Goal: Navigation & Orientation: Find specific page/section

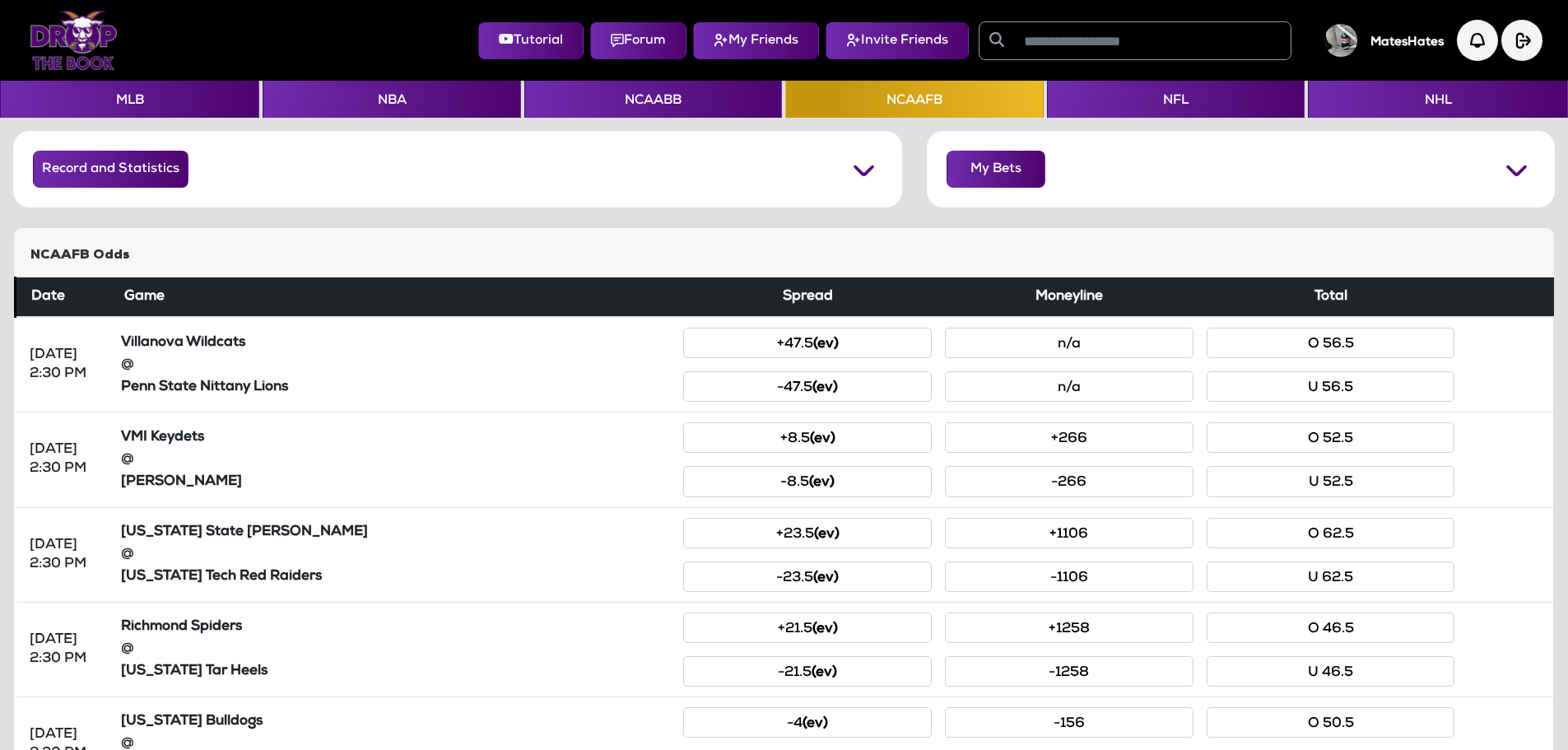
scroll to position [635, 0]
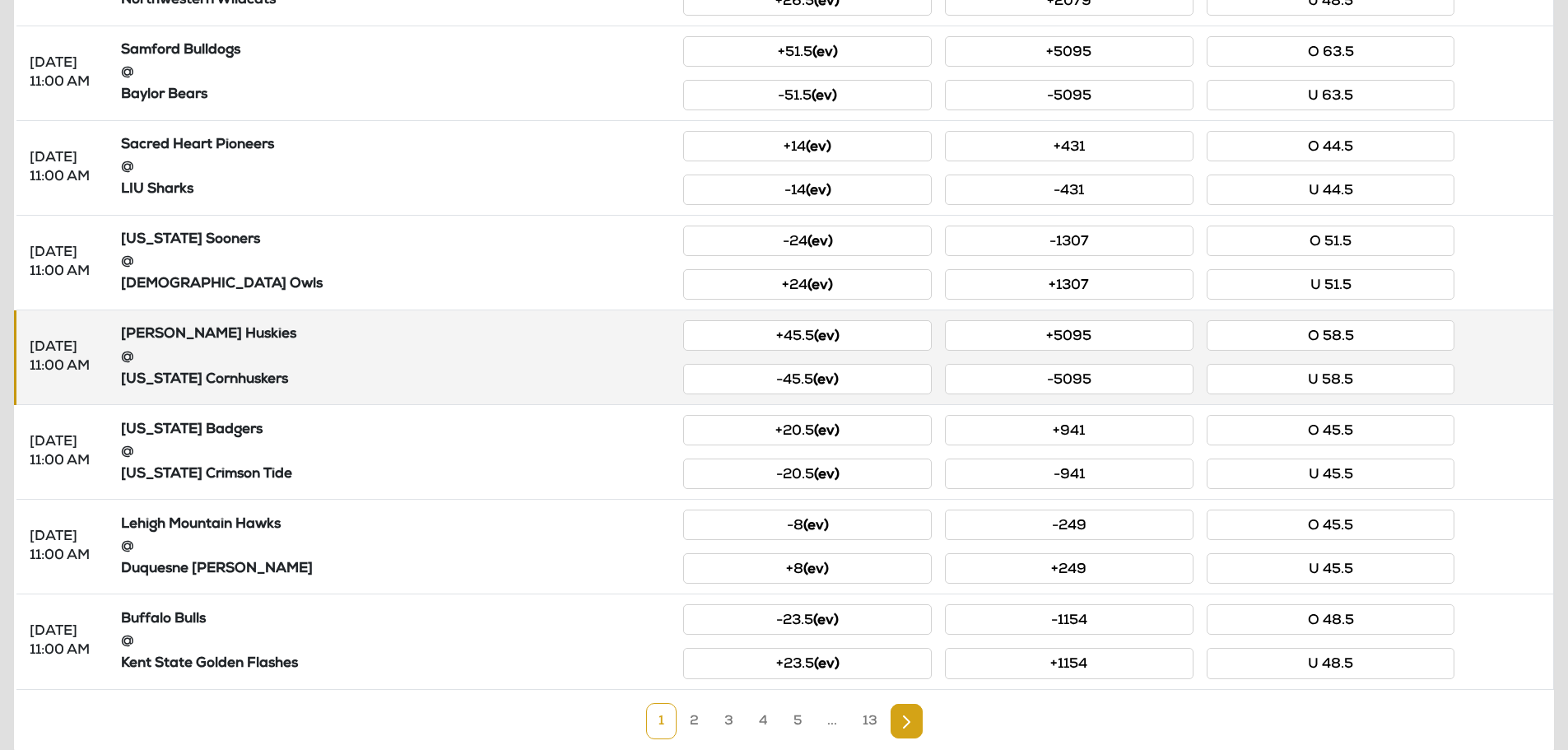
scroll to position [635, 0]
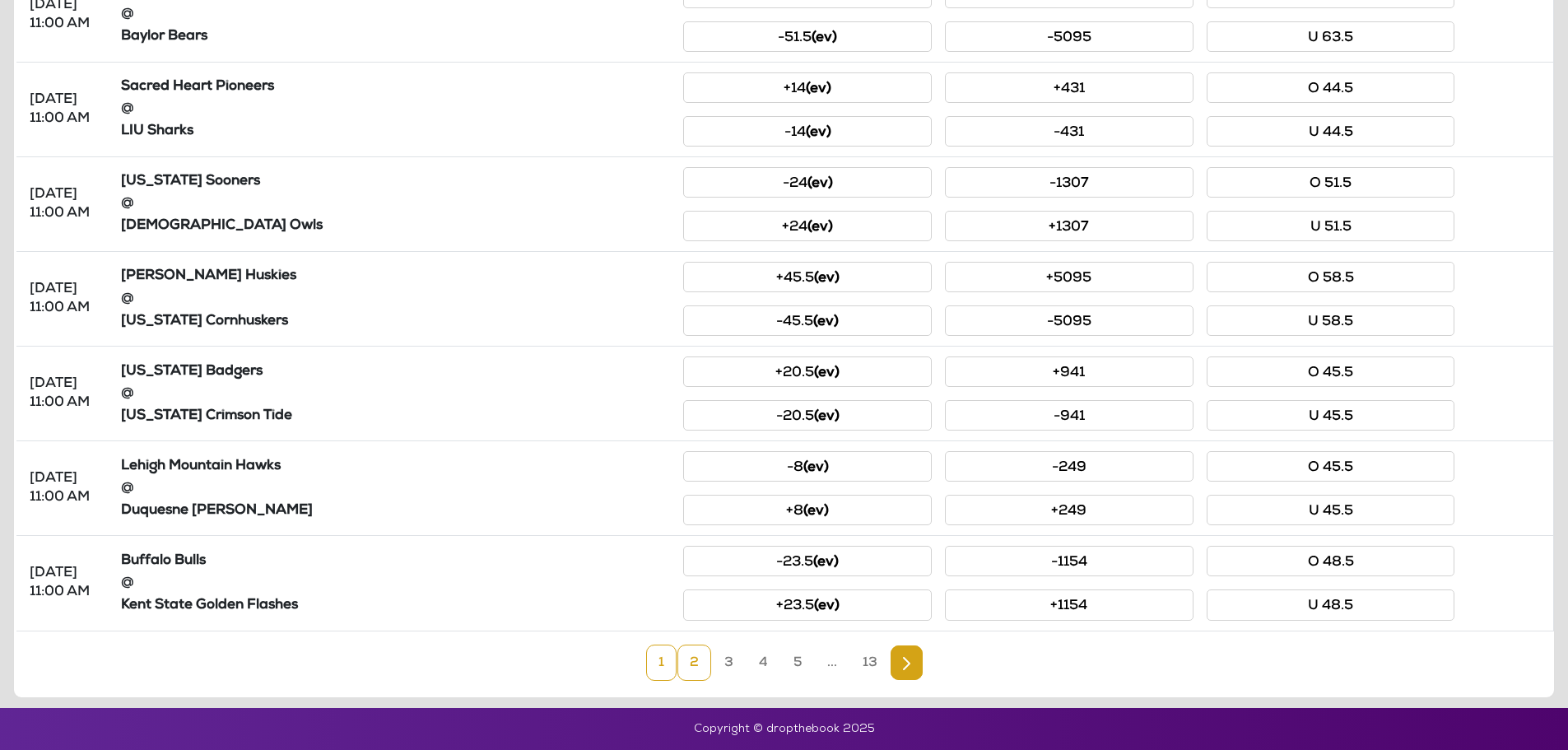
click at [697, 658] on link "2" at bounding box center [694, 662] width 33 height 36
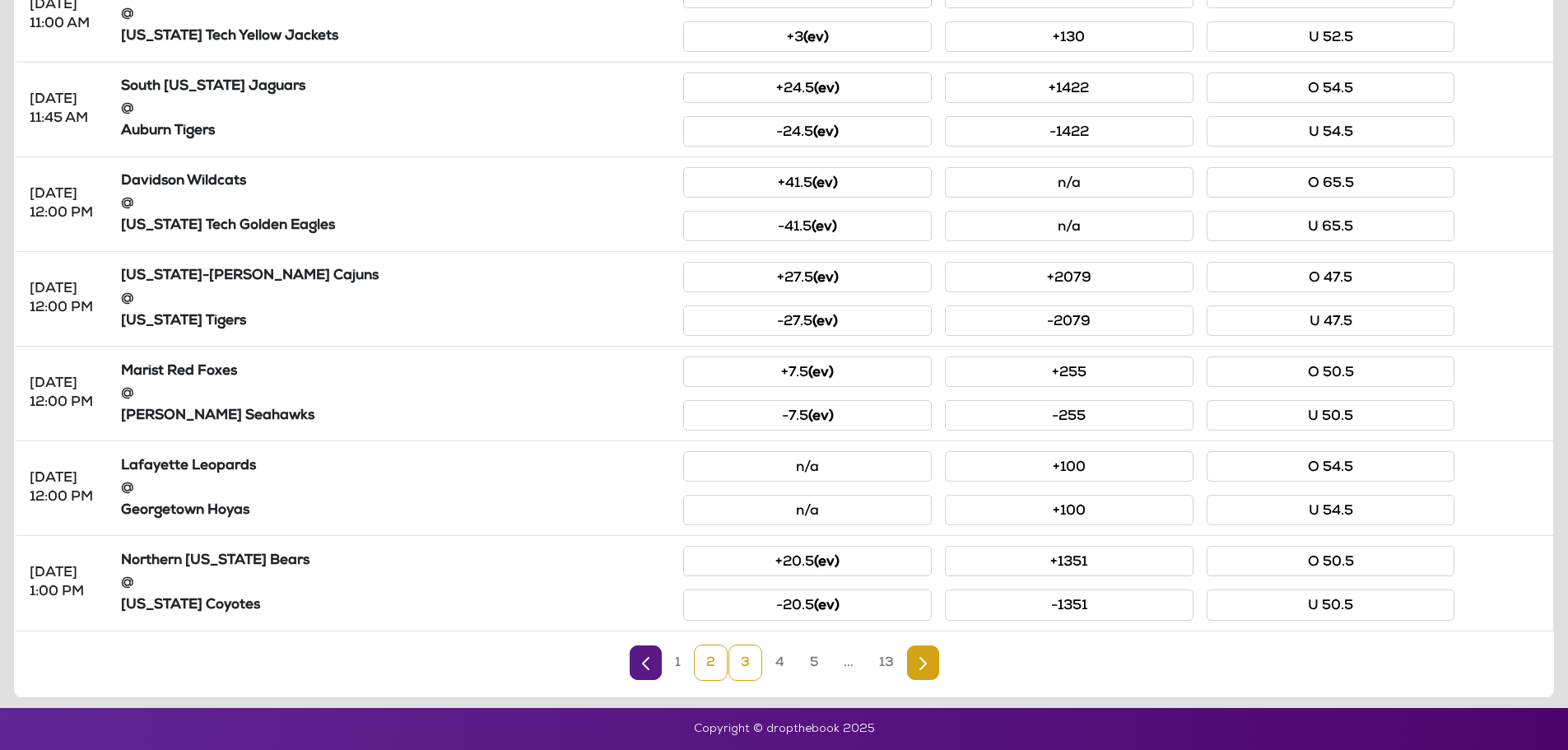
click at [741, 671] on link "3" at bounding box center [745, 662] width 33 height 36
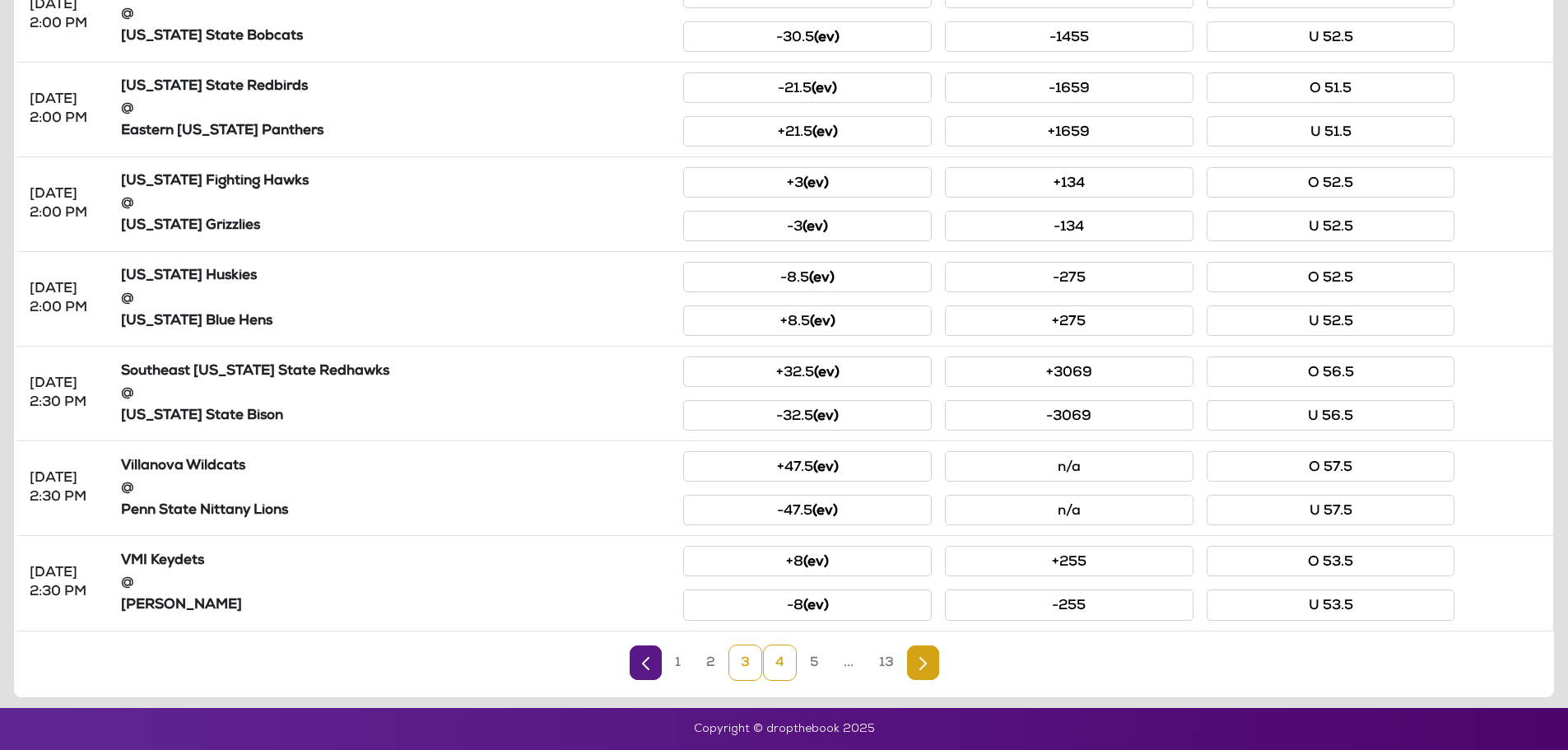
click at [787, 664] on link "4" at bounding box center [780, 662] width 33 height 36
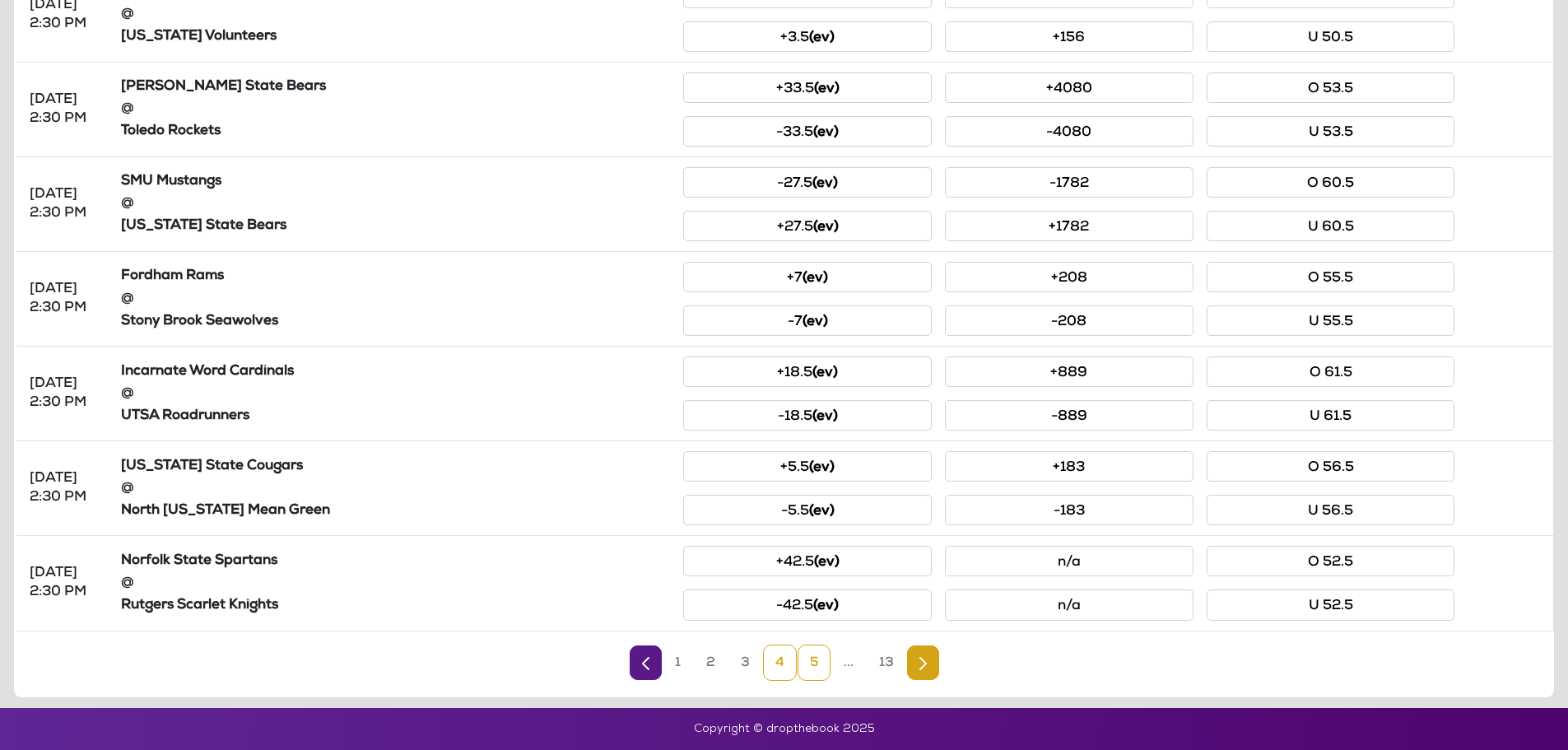
click at [805, 662] on link "5" at bounding box center [813, 662] width 33 height 36
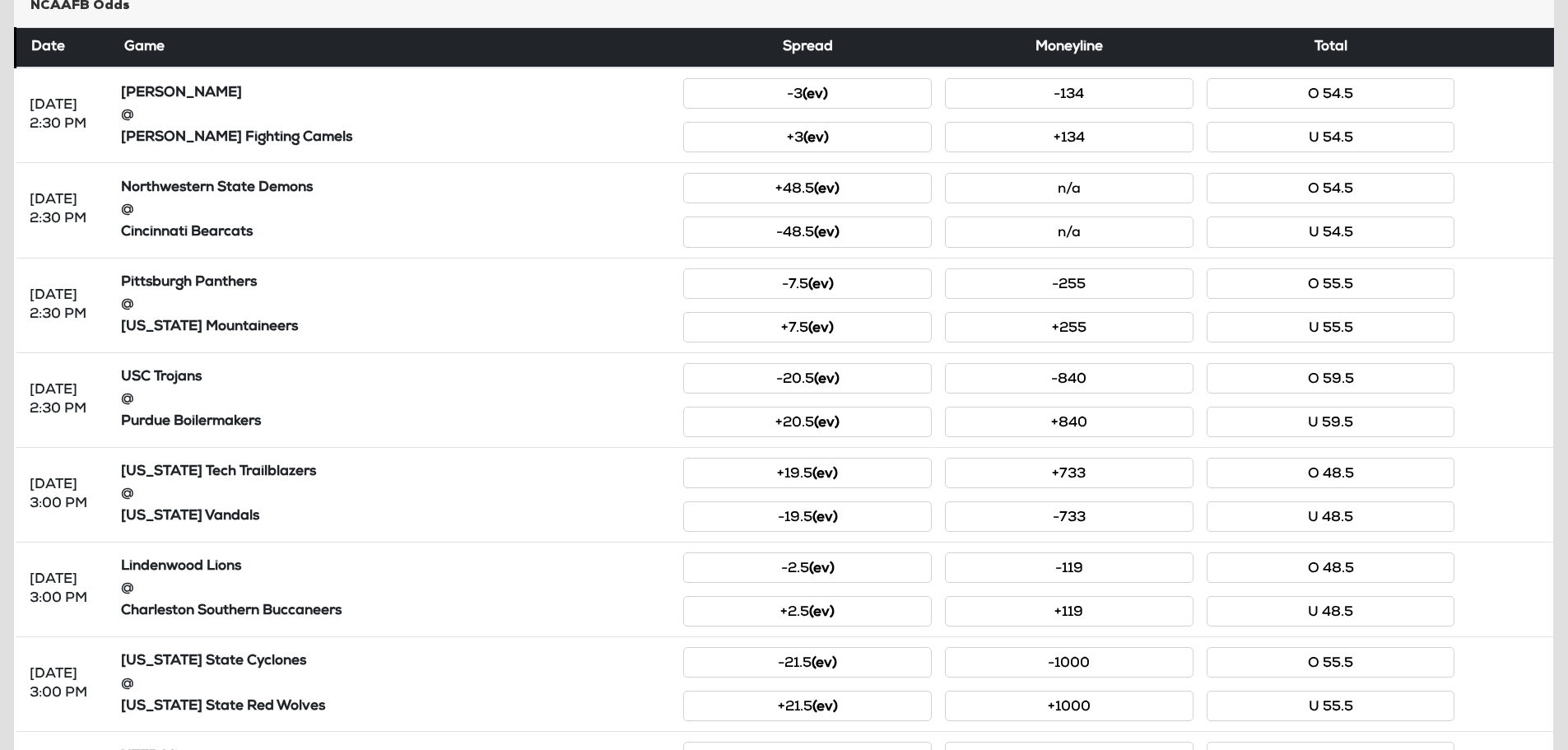
scroll to position [223, 0]
